Goal: Communication & Community: Answer question/provide support

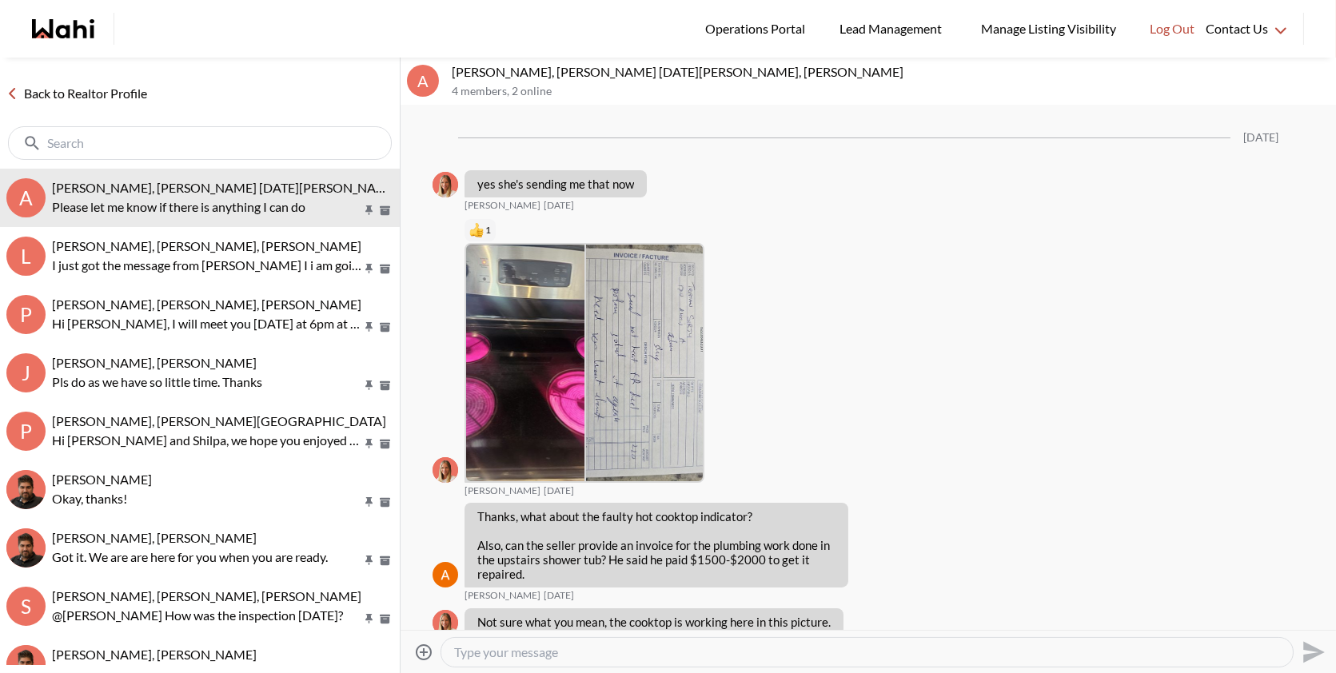
scroll to position [1801, 0]
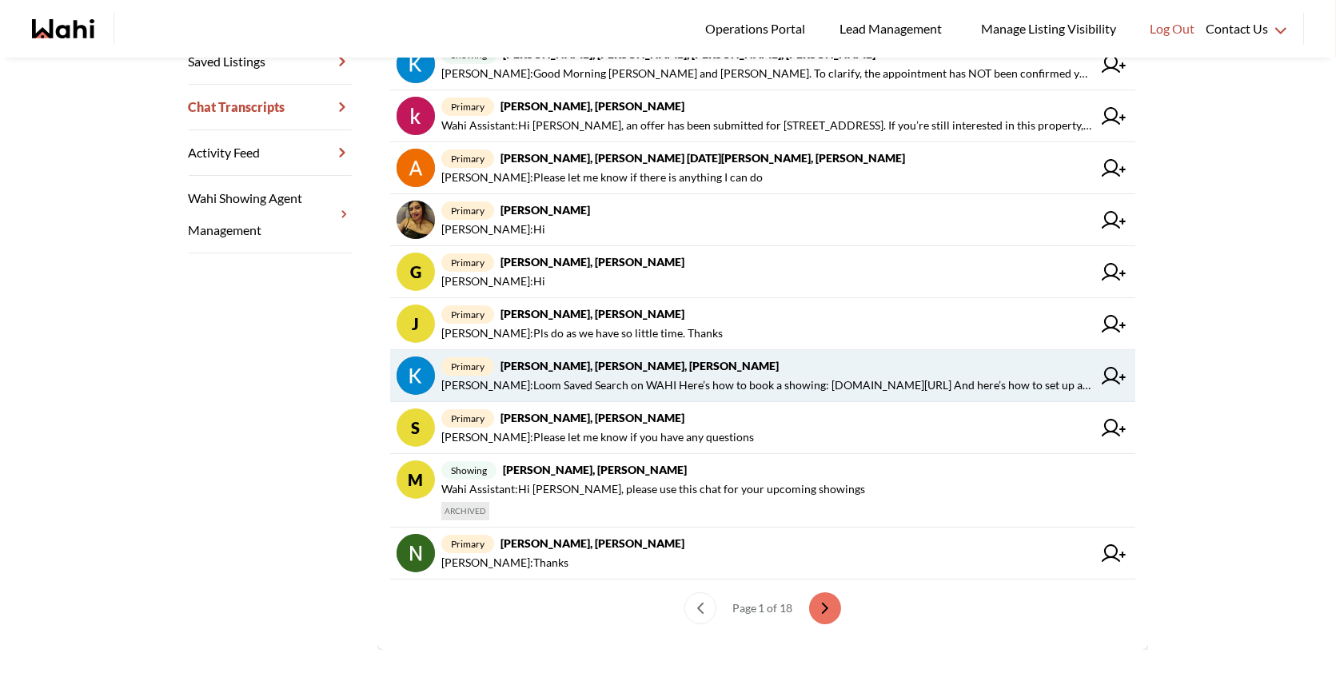
scroll to position [397, 0]
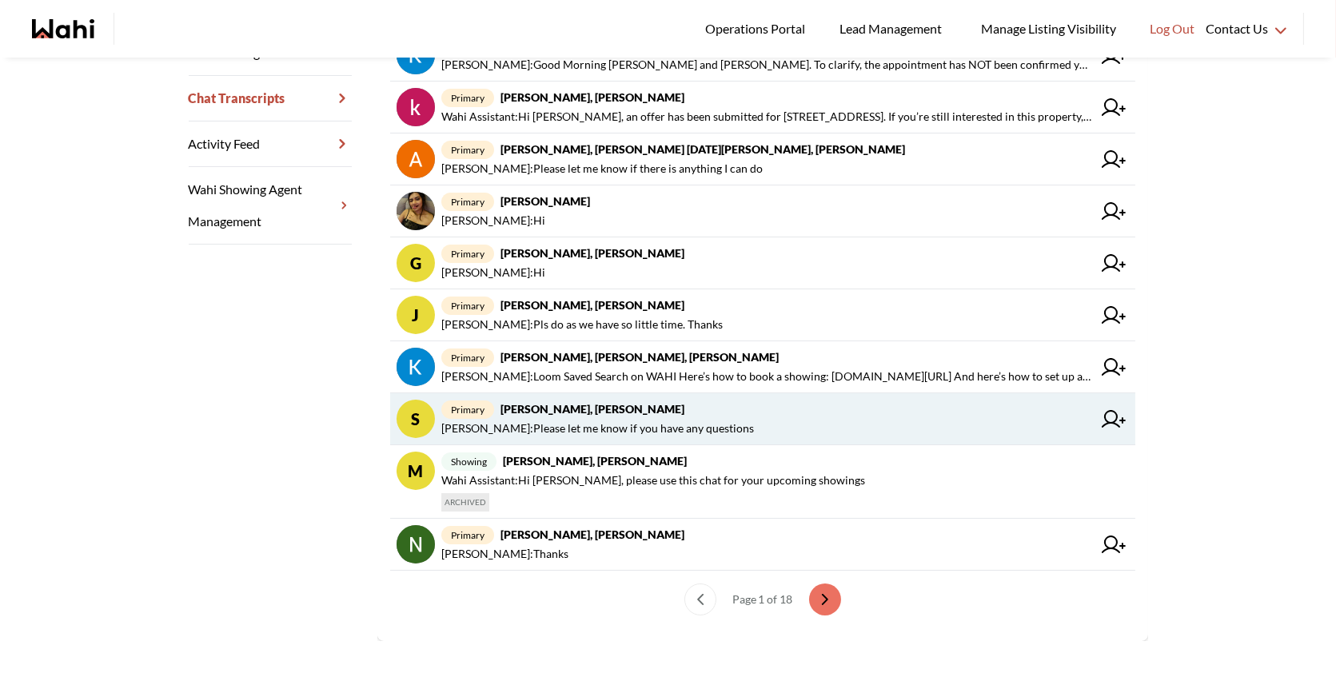
click at [725, 400] on span "primary [PERSON_NAME], [PERSON_NAME]" at bounding box center [766, 409] width 651 height 19
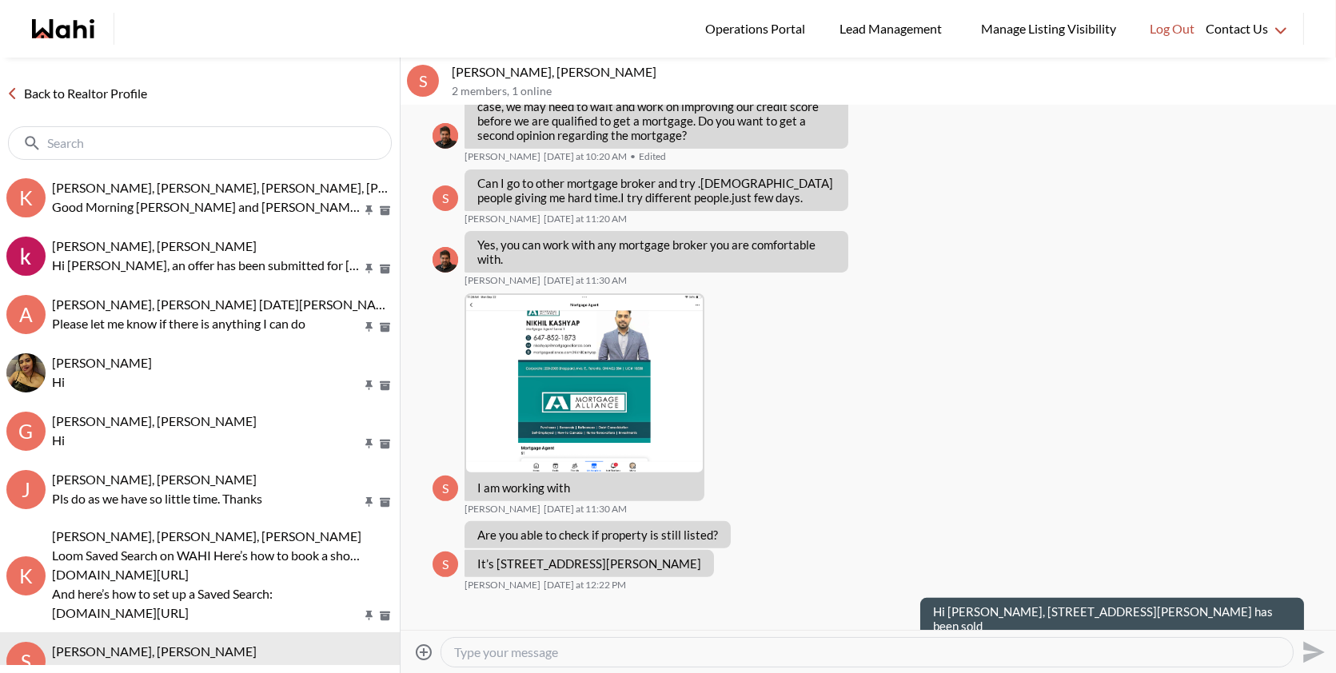
scroll to position [1279, 0]
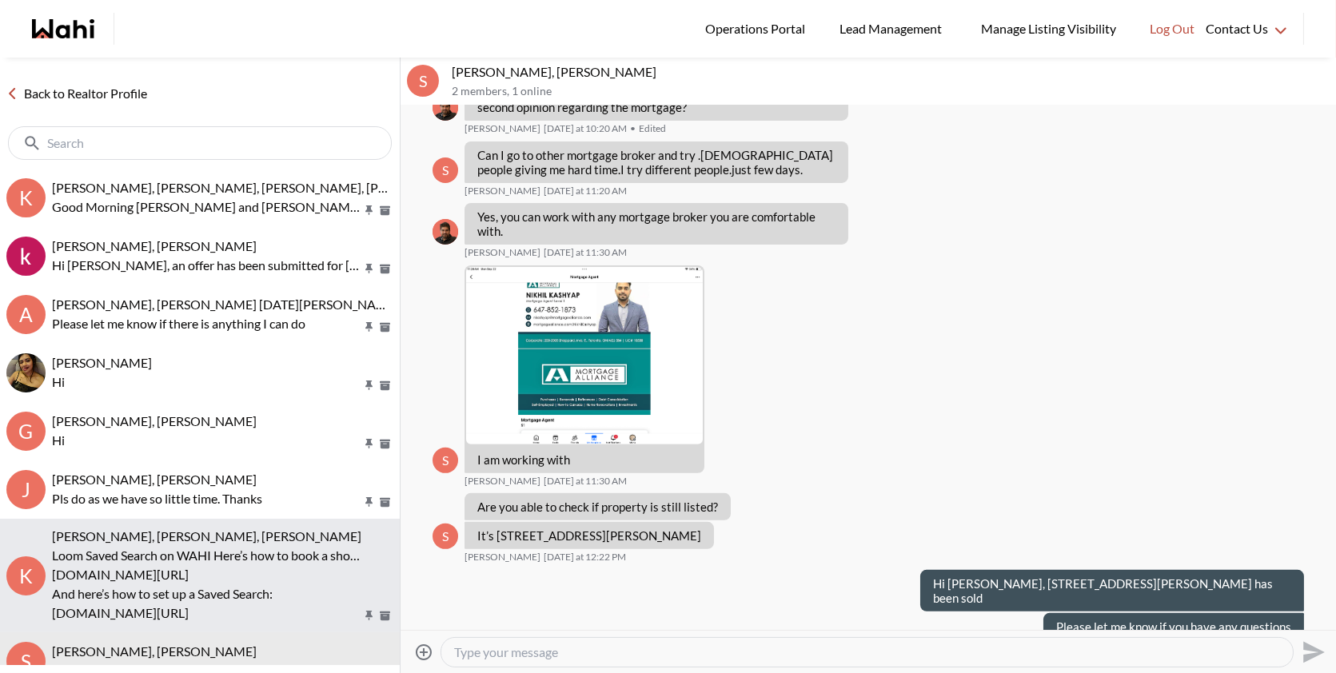
click at [216, 531] on span "[PERSON_NAME], [PERSON_NAME], [PERSON_NAME]" at bounding box center [206, 535] width 309 height 15
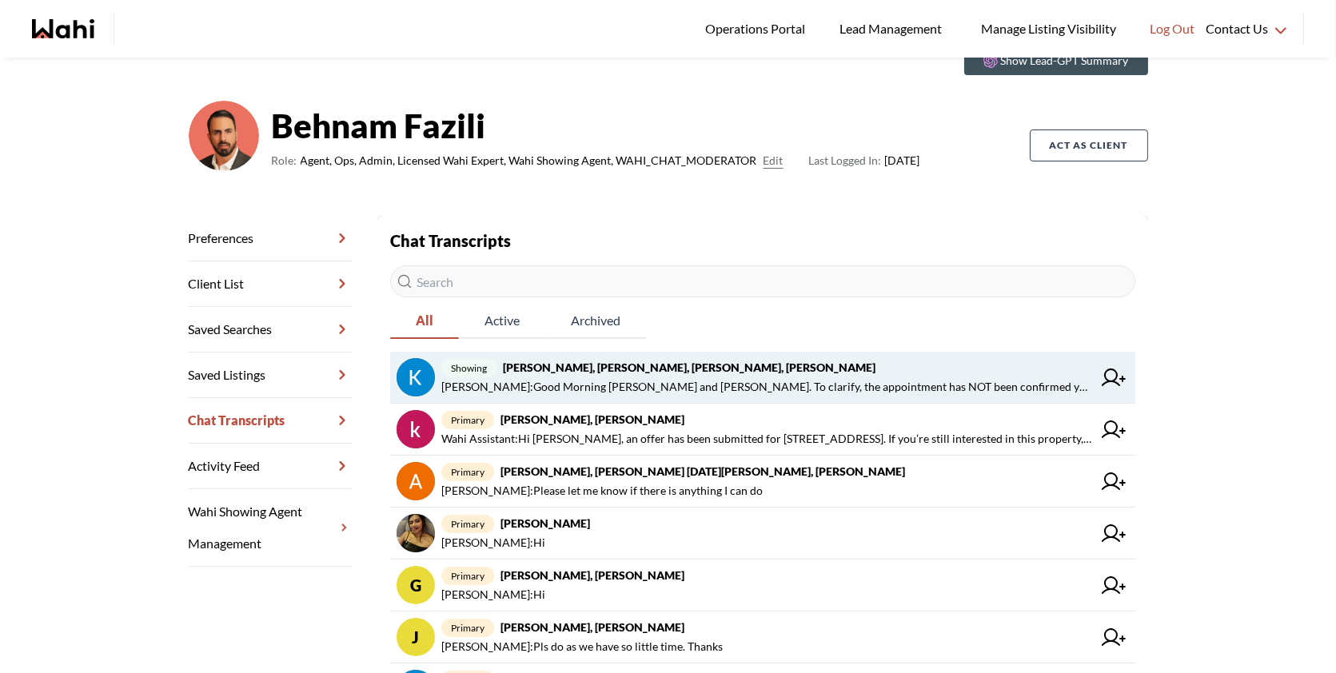
scroll to position [124, 0]
